Goal: Task Accomplishment & Management: Manage account settings

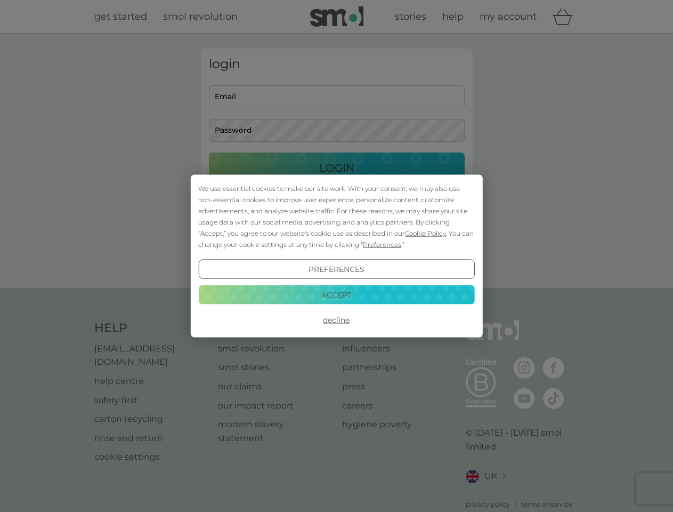
click at [426, 233] on span "Cookie Policy" at bounding box center [425, 233] width 41 height 8
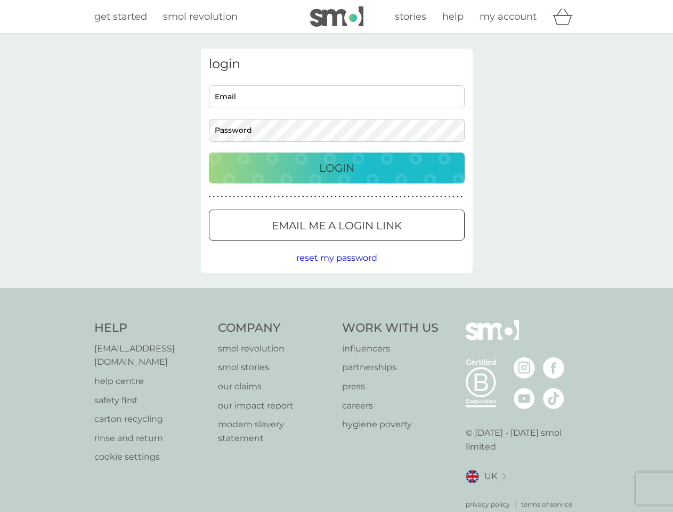
click at [381, 244] on div "login Email Password Login ● ● ● ● ● ● ● ● ● ● ● ● ● ● ● ● ● ● ● ● ● ● ● ● ● ● …" at bounding box center [337, 161] width 272 height 224
click at [336, 269] on div "login Email Password Login ● ● ● ● ● ● ● ● ● ● ● ● ● ● ● ● ● ● ● ● ● ● ● ● ● ● …" at bounding box center [337, 161] width 272 height 224
click at [336, 320] on div "Help [EMAIL_ADDRESS][DOMAIN_NAME] help centre safety first carton recycling rin…" at bounding box center [336, 414] width 485 height 189
click at [336, 294] on div "Help [EMAIL_ADDRESS][DOMAIN_NAME] help centre safety first carton recycling rin…" at bounding box center [336, 414] width 673 height 253
